Goal: Information Seeking & Learning: Find specific page/section

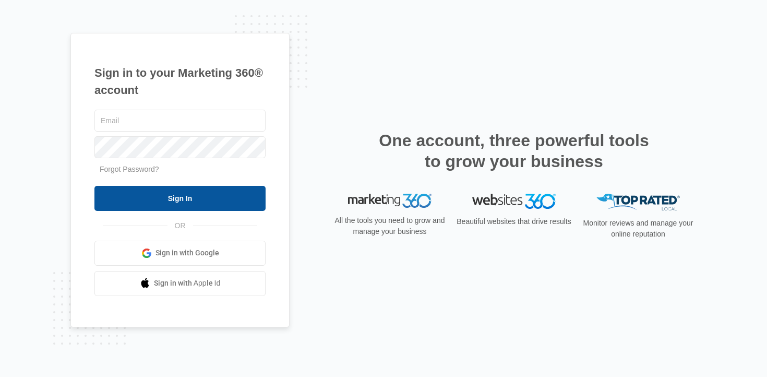
type input "ian.french@madwire.com"
click at [213, 208] on input "Sign In" at bounding box center [179, 198] width 171 height 25
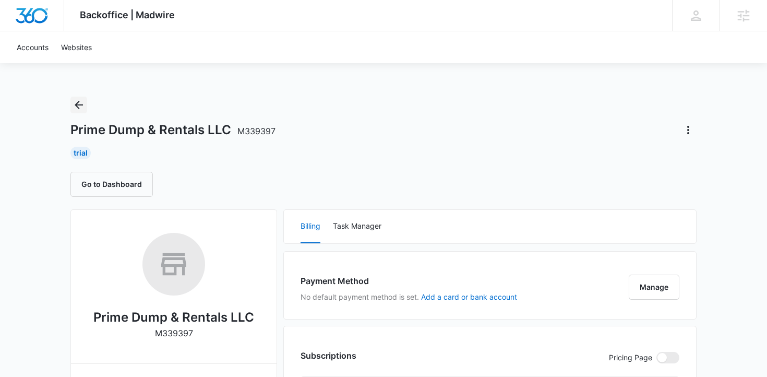
click at [70, 103] on button "Back" at bounding box center [78, 105] width 17 height 17
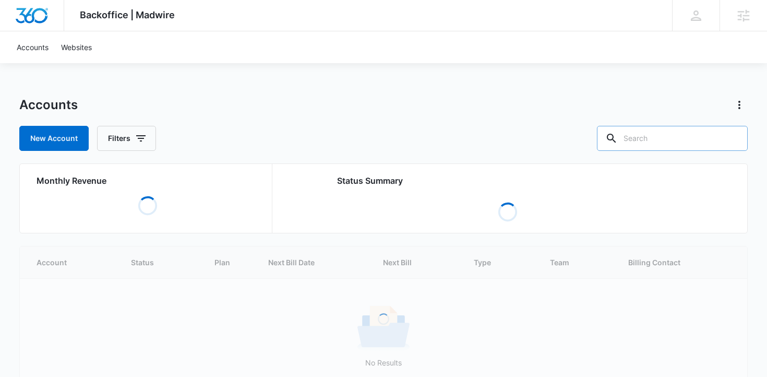
click at [694, 142] on input "text" at bounding box center [672, 138] width 151 height 25
type input "removal"
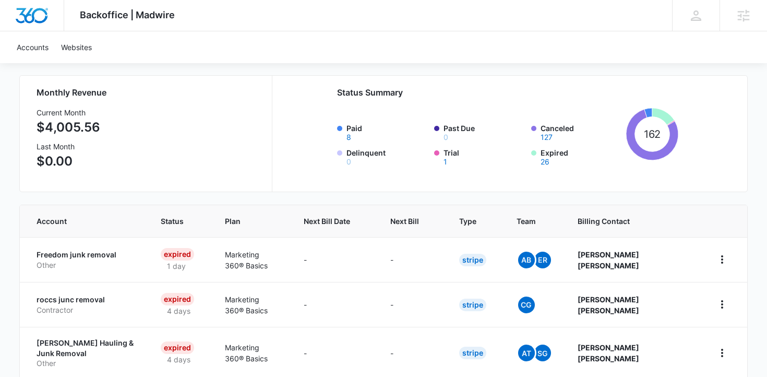
scroll to position [89, 0]
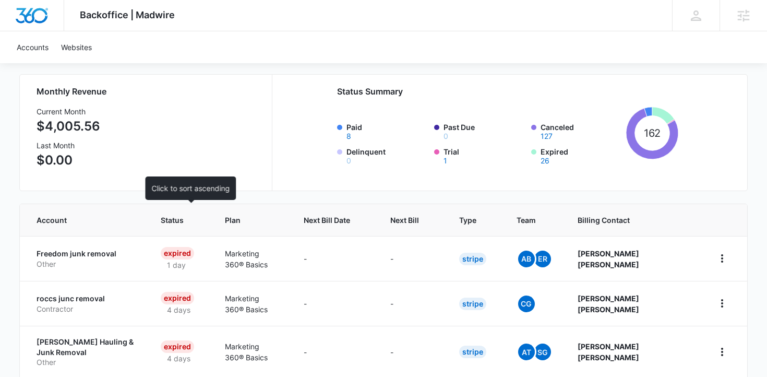
click at [176, 224] on span "Status" at bounding box center [173, 220] width 24 height 11
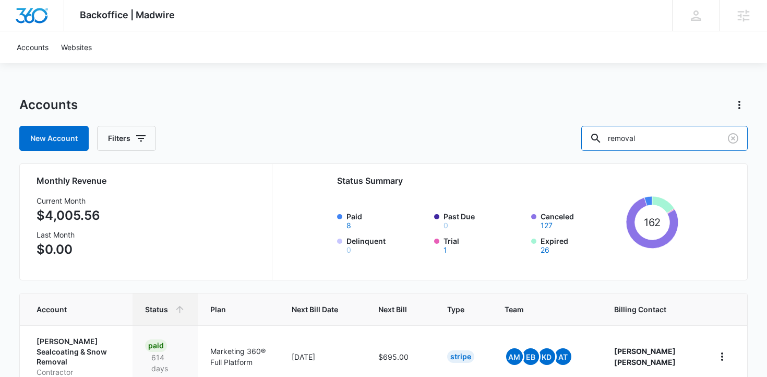
drag, startPoint x: 675, startPoint y: 139, endPoint x: 490, endPoint y: 114, distance: 187.4
click at [493, 120] on div "Accounts New Account Filters removal" at bounding box center [383, 124] width 729 height 54
type input "junk"
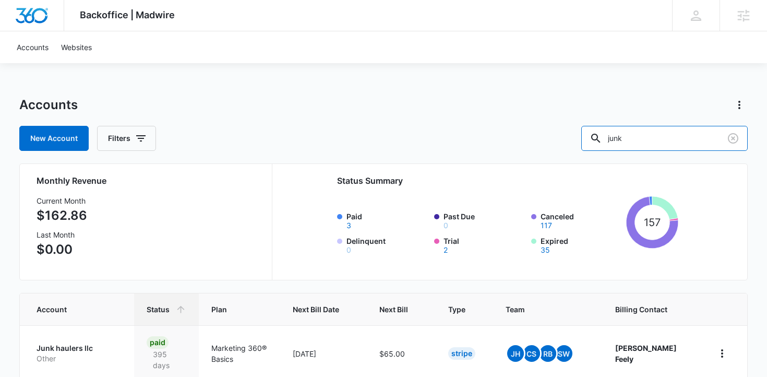
drag, startPoint x: 669, startPoint y: 138, endPoint x: 537, endPoint y: 132, distance: 132.2
click at [536, 134] on div "New Account Filters junk" at bounding box center [383, 138] width 729 height 25
type input "remo"
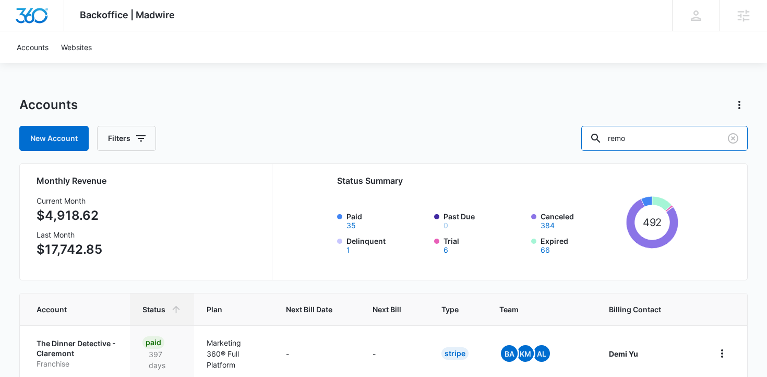
drag, startPoint x: 681, startPoint y: 141, endPoint x: 562, endPoint y: 137, distance: 118.6
click at [562, 139] on div "New Account Filters remo" at bounding box center [383, 138] width 729 height 25
type input "m"
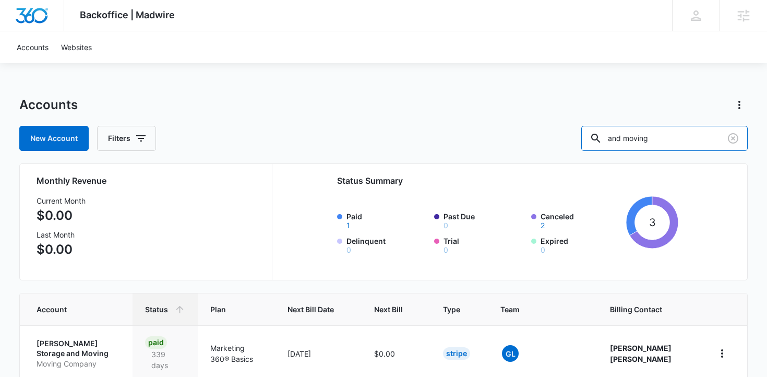
drag, startPoint x: 656, startPoint y: 138, endPoint x: 570, endPoint y: 132, distance: 85.9
click at [572, 136] on div "New Account Filters and moving" at bounding box center [383, 138] width 729 height 25
type input "moving"
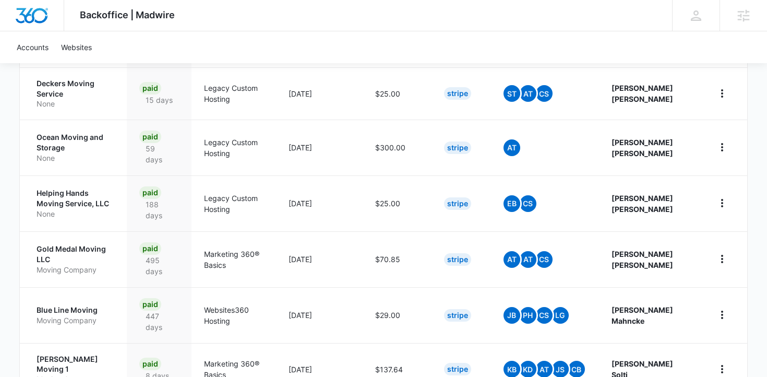
scroll to position [506, 0]
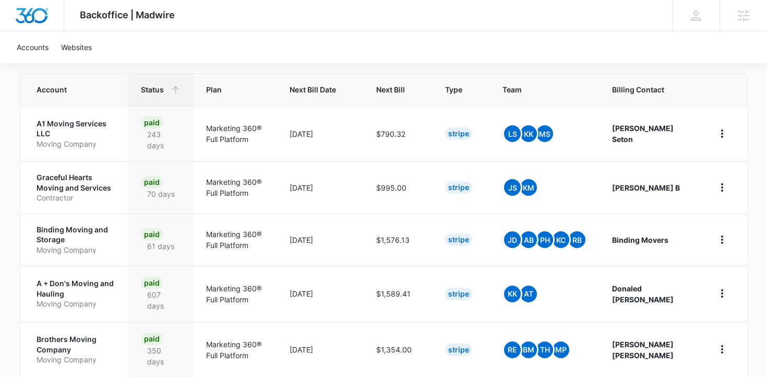
scroll to position [542, 0]
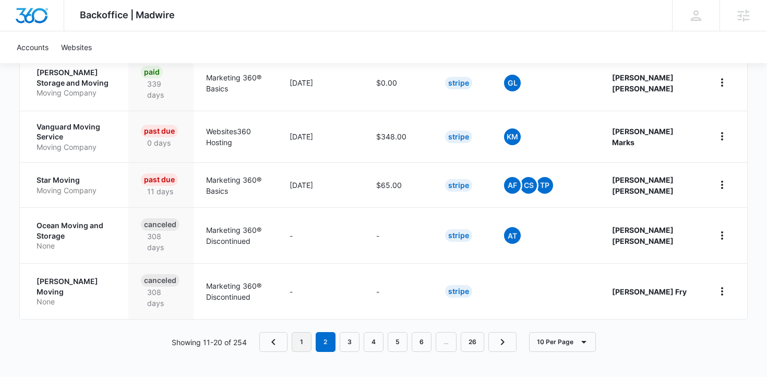
click at [304, 337] on link "1" at bounding box center [302, 342] width 20 height 20
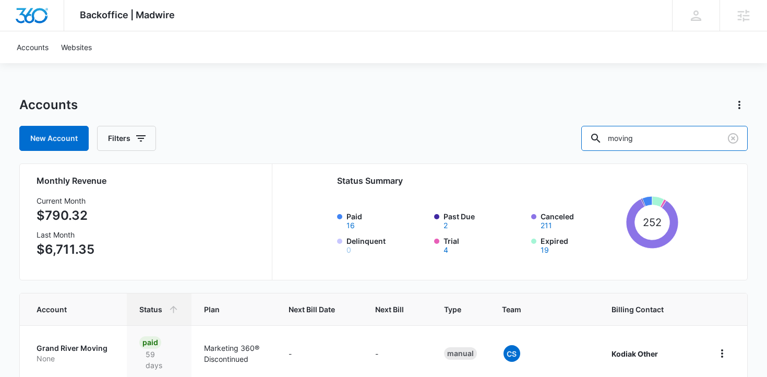
drag, startPoint x: 700, startPoint y: 149, endPoint x: 586, endPoint y: 139, distance: 114.2
click at [587, 140] on div "New Account Filters moving" at bounding box center [383, 138] width 729 height 25
type input "removal"
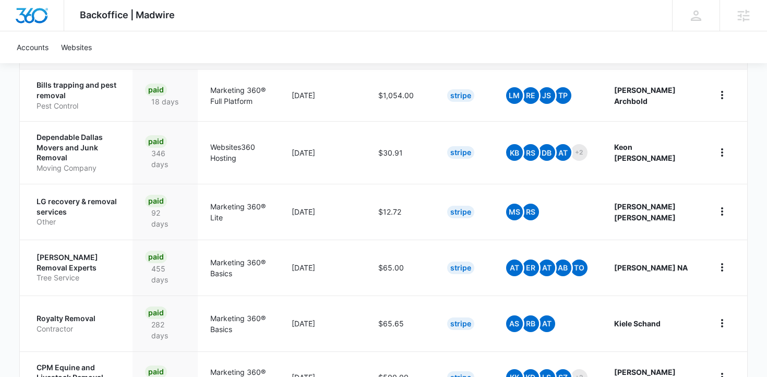
scroll to position [388, 0]
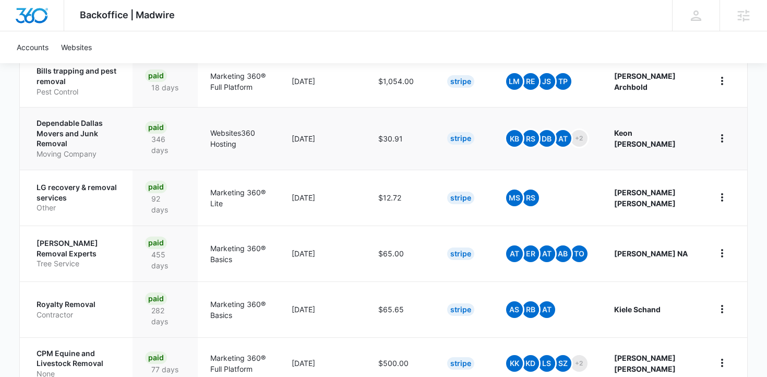
click at [104, 130] on p "Dependable Dallas Movers and Junk Removal" at bounding box center [79, 133] width 84 height 31
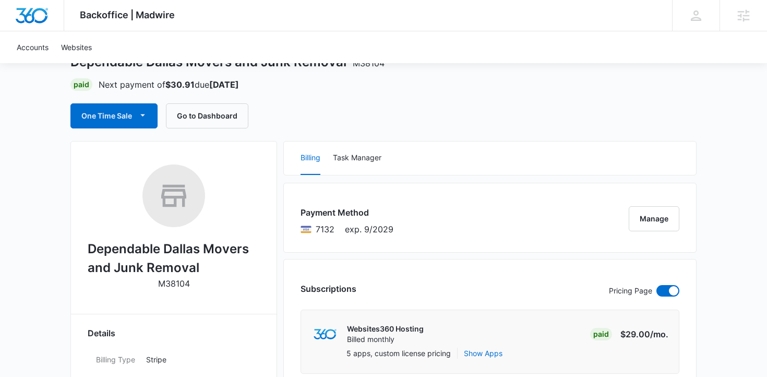
scroll to position [56, 0]
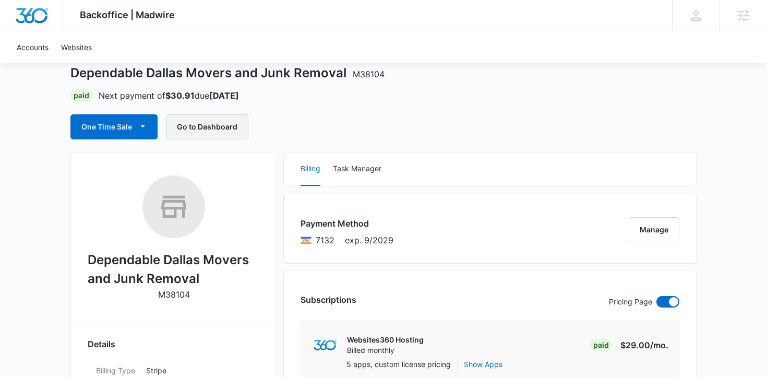
click at [220, 127] on button "Go to Dashboard" at bounding box center [207, 126] width 82 height 25
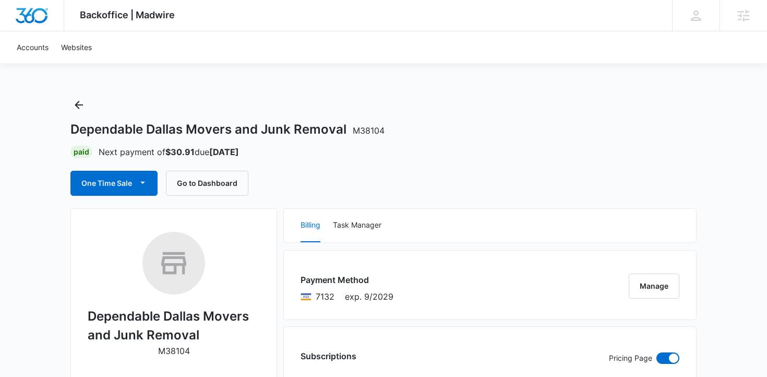
click at [77, 114] on div "Dependable Dallas Movers and Junk Removal M38104 Paid Next payment of $30.91 du…" at bounding box center [383, 146] width 626 height 99
click at [81, 106] on icon "Back" at bounding box center [79, 105] width 13 height 13
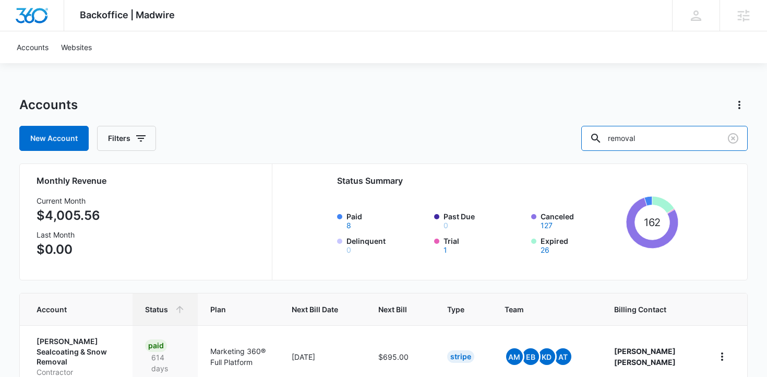
drag, startPoint x: 694, startPoint y: 138, endPoint x: 561, endPoint y: 146, distance: 133.4
click at [561, 146] on div "New Account Filters removal" at bounding box center [383, 138] width 729 height 25
type input "hauling"
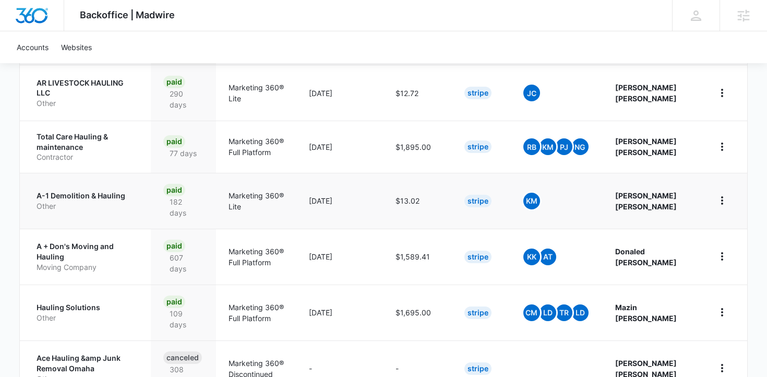
scroll to position [264, 0]
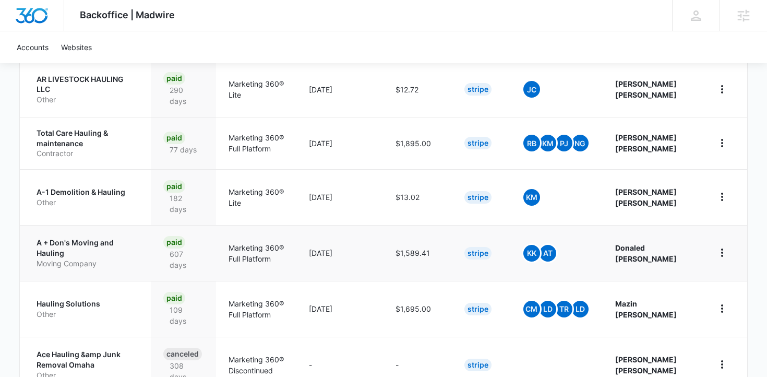
click at [89, 247] on p "A + Don's Moving and Hauling" at bounding box center [88, 247] width 102 height 20
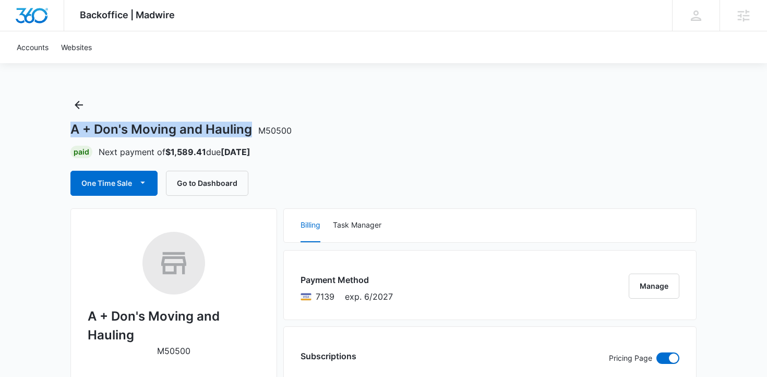
drag, startPoint x: 252, startPoint y: 126, endPoint x: 57, endPoint y: 129, distance: 195.2
copy h1 "A + Don's Moving and Hauling"
click at [79, 102] on icon "Back" at bounding box center [79, 105] width 8 height 8
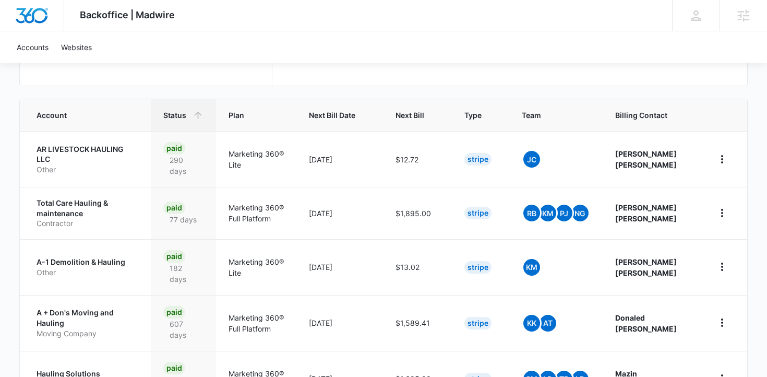
scroll to position [193, 0]
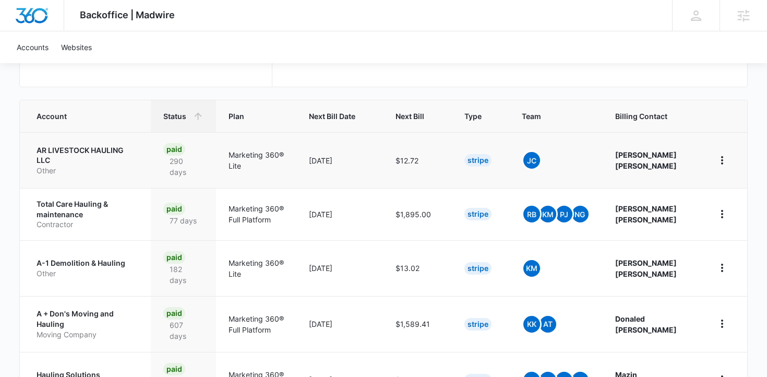
click at [95, 163] on p "AR LIVESTOCK HAULING LLC" at bounding box center [88, 155] width 102 height 20
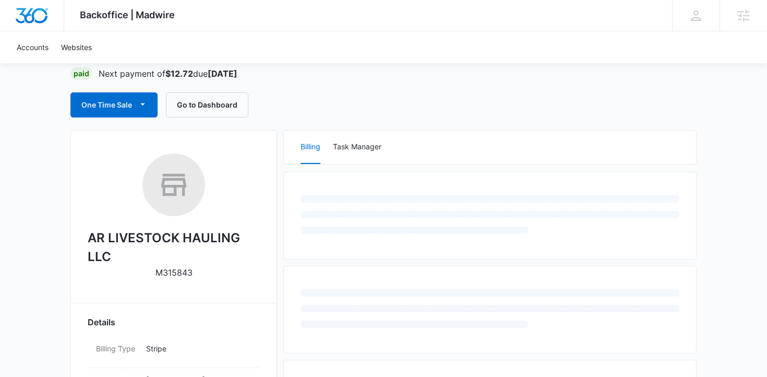
scroll to position [111, 0]
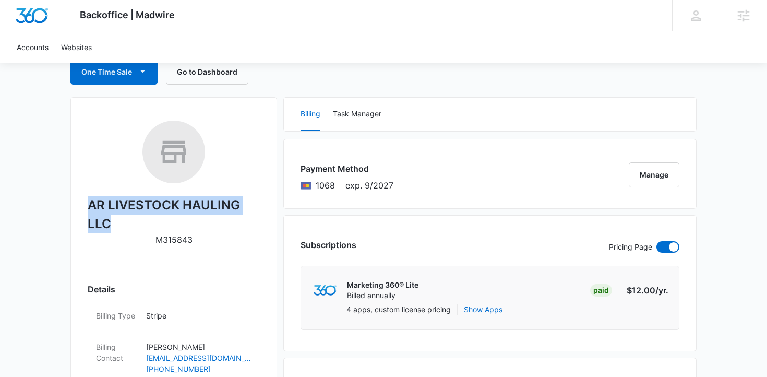
drag, startPoint x: 135, startPoint y: 221, endPoint x: 66, endPoint y: 207, distance: 70.4
copy h2 "AR LIVESTOCK HAULING LLC"
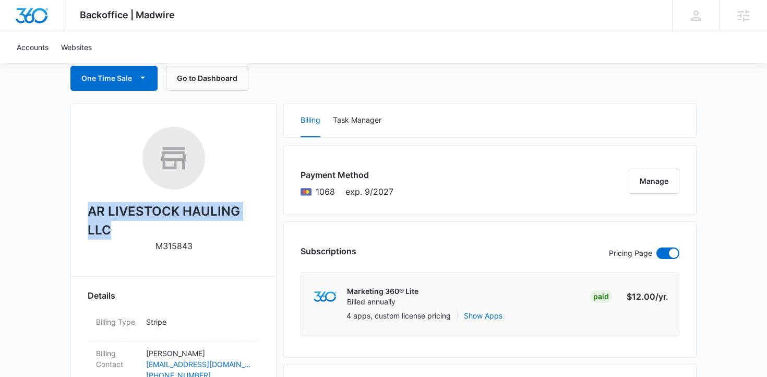
scroll to position [115, 0]
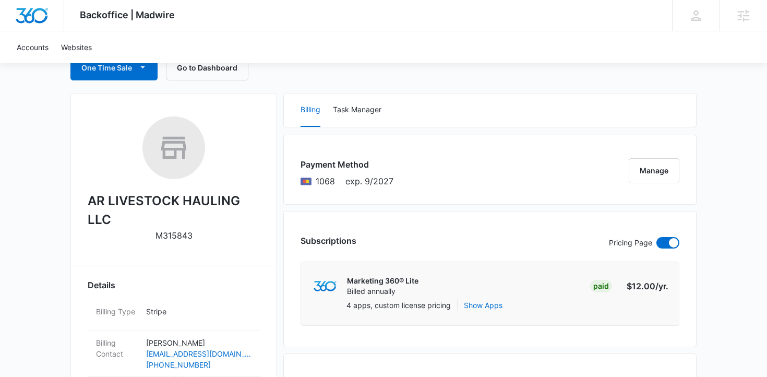
click at [294, 279] on div "Subscriptions Pricing Page Marketing 360® Lite Billed annually Paid $12.00 /yr.…" at bounding box center [489, 279] width 413 height 136
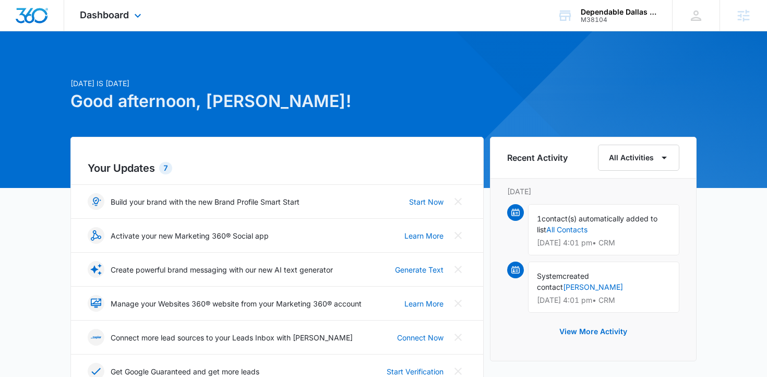
click at [103, 21] on div "Dashboard Apps Reputation Websites Forms CRM Email Social Content Ads Intellige…" at bounding box center [112, 15] width 96 height 31
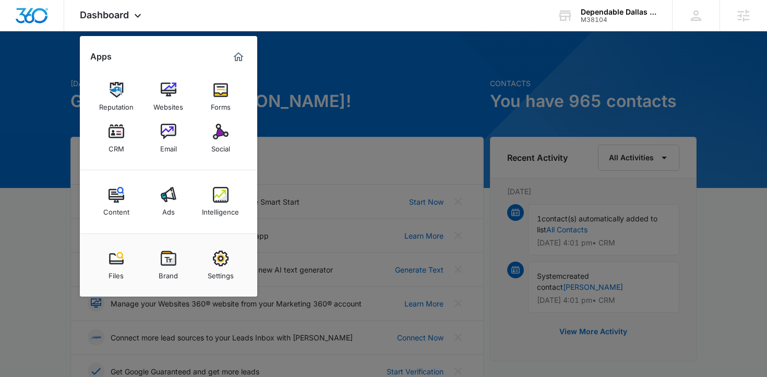
click at [318, 98] on div at bounding box center [383, 188] width 767 height 377
